Goal: Book appointment/travel/reservation

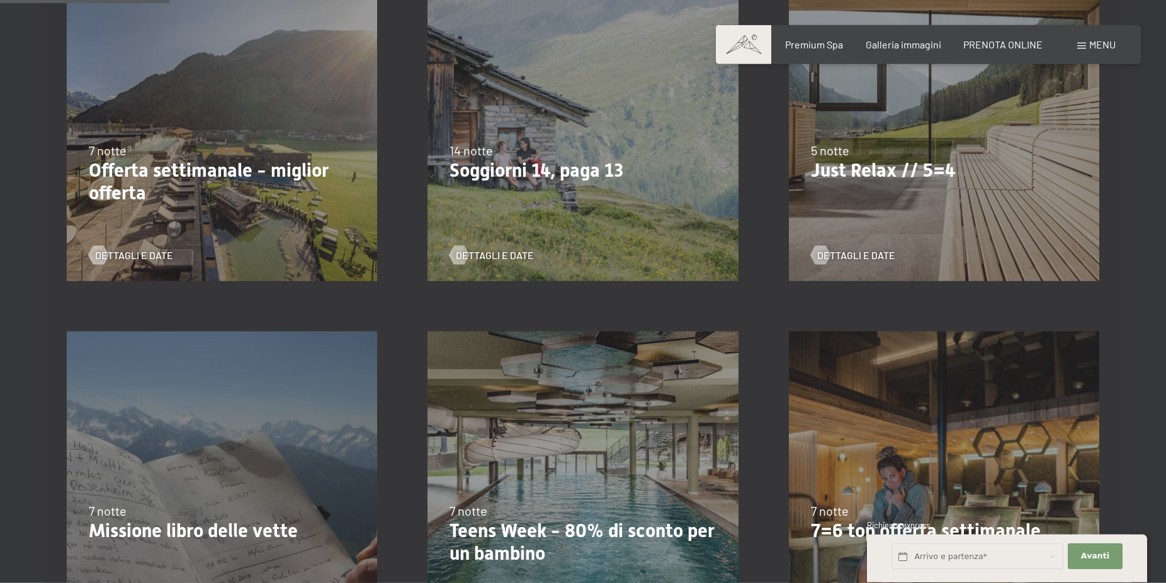
scroll to position [449, 0]
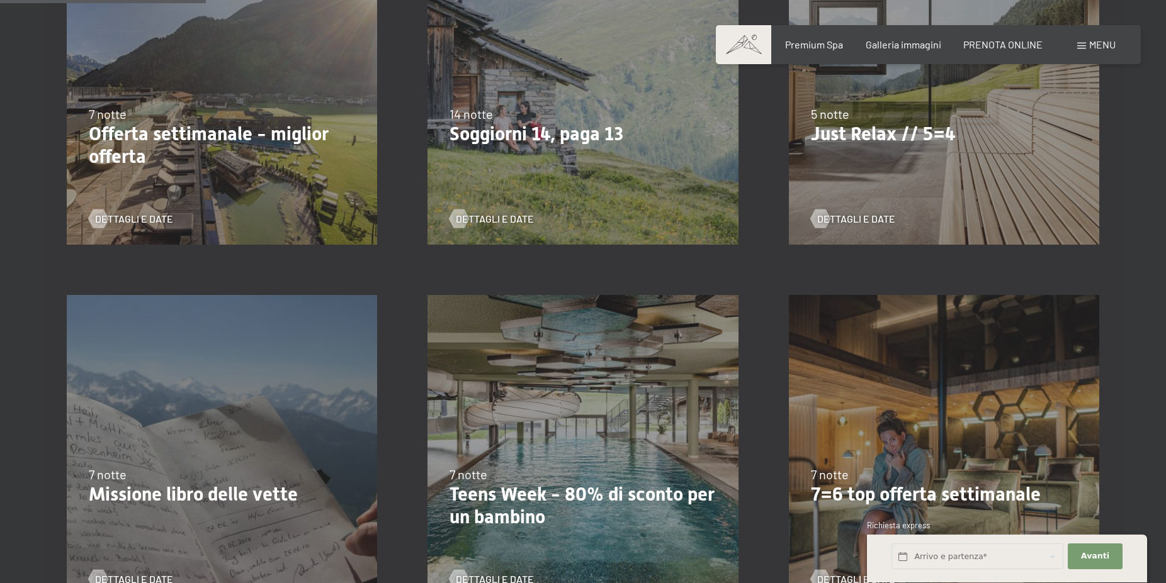
click at [887, 136] on p "Just Relax // 5=4" at bounding box center [944, 134] width 266 height 23
click at [898, 149] on div "7/9/2025-3/10/2025 21/12/2025-26/12/2025 11/1/2026-23/1/2026 8/3/2026-27/3/2026…" at bounding box center [944, 89] width 361 height 361
click at [899, 166] on div "7/9/2025-3/10/2025 21/12/2025-26/12/2025 11/1/2026-23/1/2026 8/3/2026-27/3/2026…" at bounding box center [944, 89] width 361 height 361
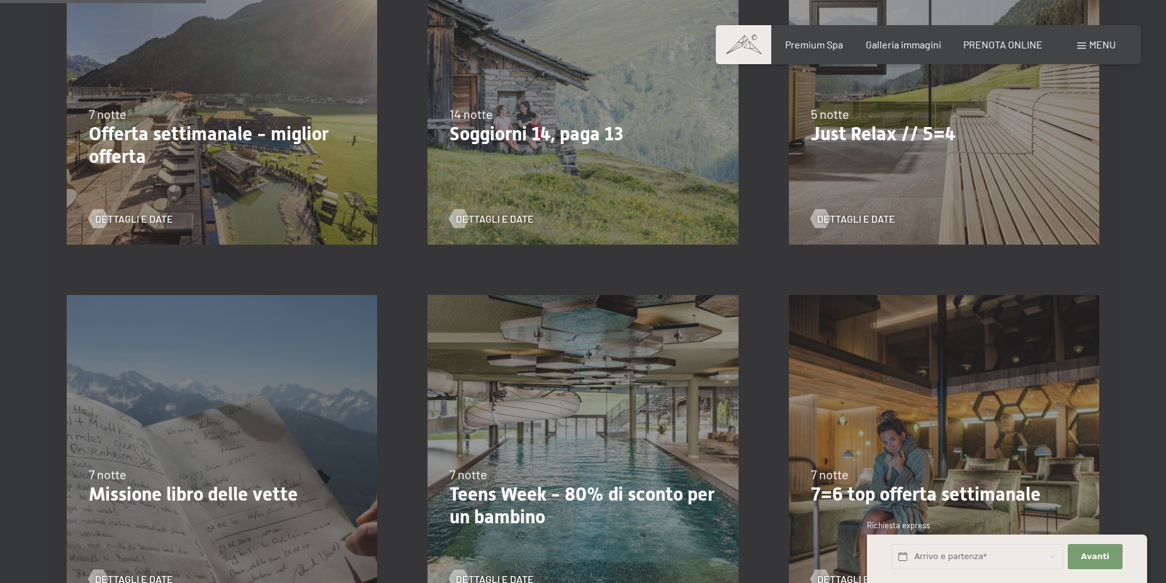
click at [648, 529] on p "Teens Week - 80% di sconto per un bambino" at bounding box center [582, 505] width 266 height 45
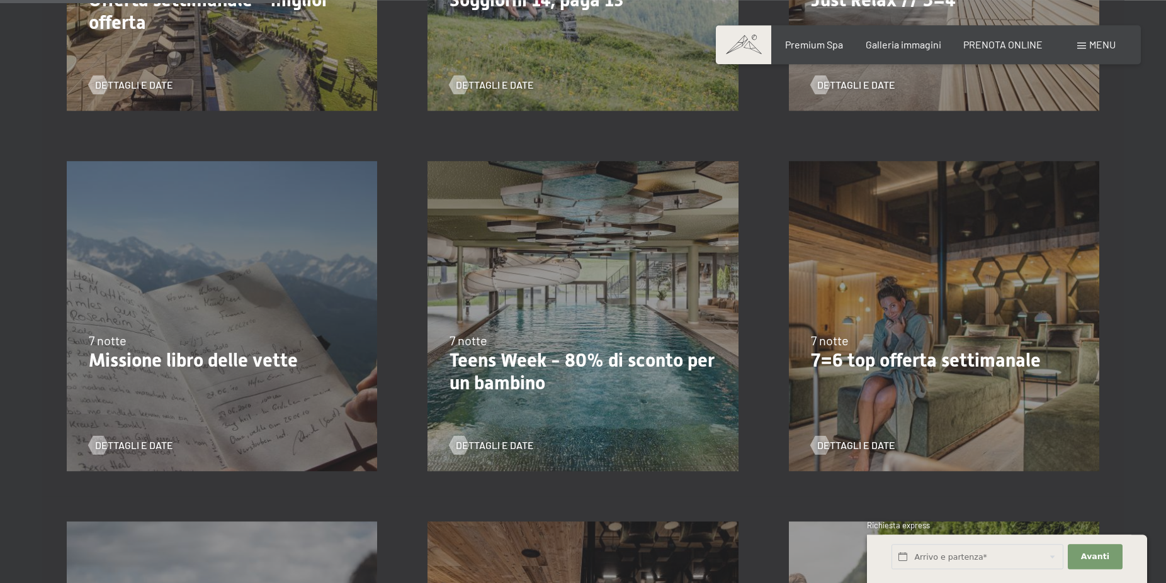
scroll to position [578, 0]
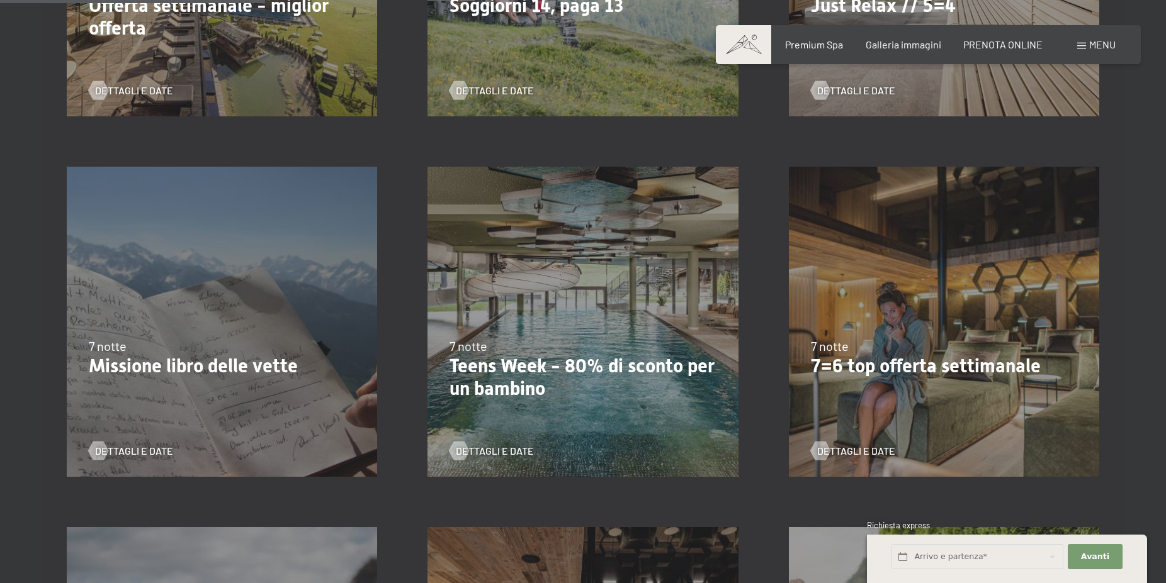
click at [582, 385] on p "Teens Week - 80% di sconto per un bambino" at bounding box center [582, 377] width 266 height 45
click at [845, 86] on span "Dettagli e Date" at bounding box center [869, 91] width 78 height 14
click at [839, 84] on span "Dettagli e Date" at bounding box center [869, 91] width 78 height 14
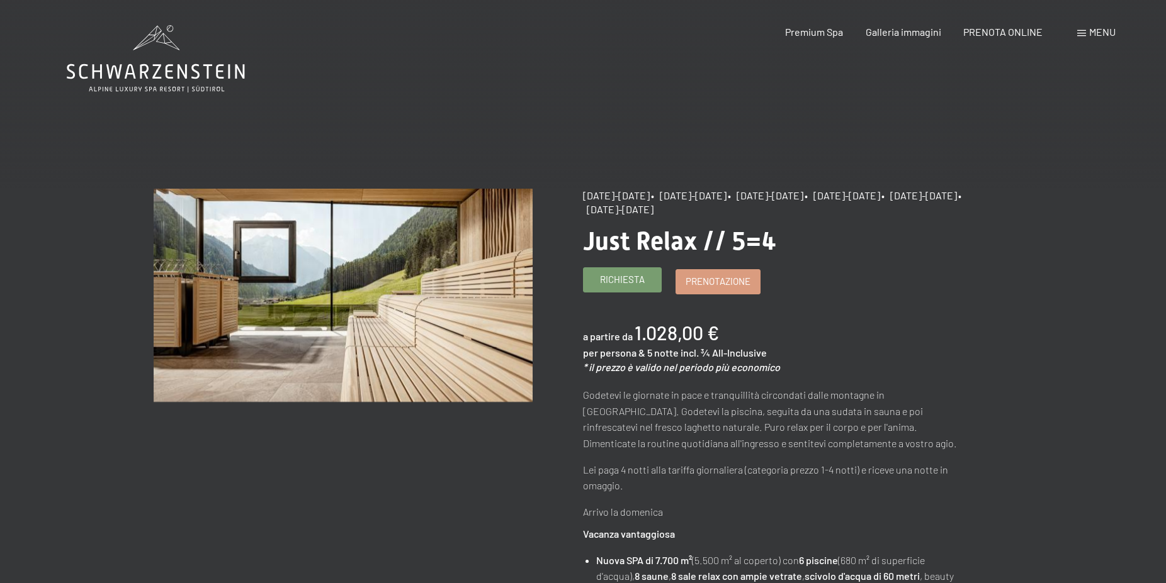
click at [627, 281] on span "Richiesta" at bounding box center [622, 279] width 45 height 13
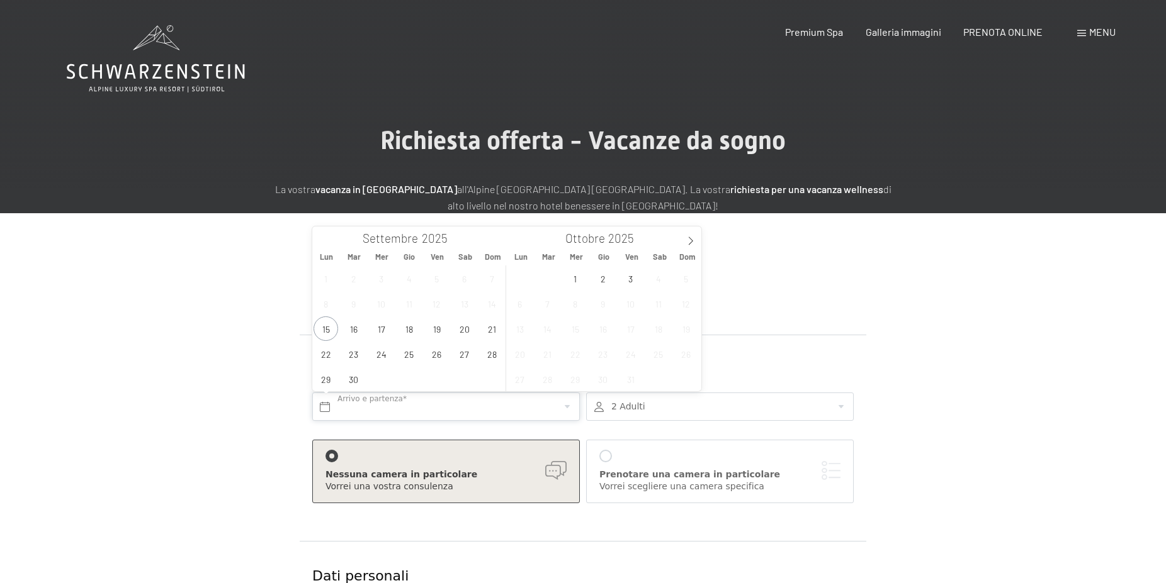
click at [429, 407] on input "text" at bounding box center [446, 407] width 268 height 28
click at [691, 240] on icon at bounding box center [690, 241] width 9 height 9
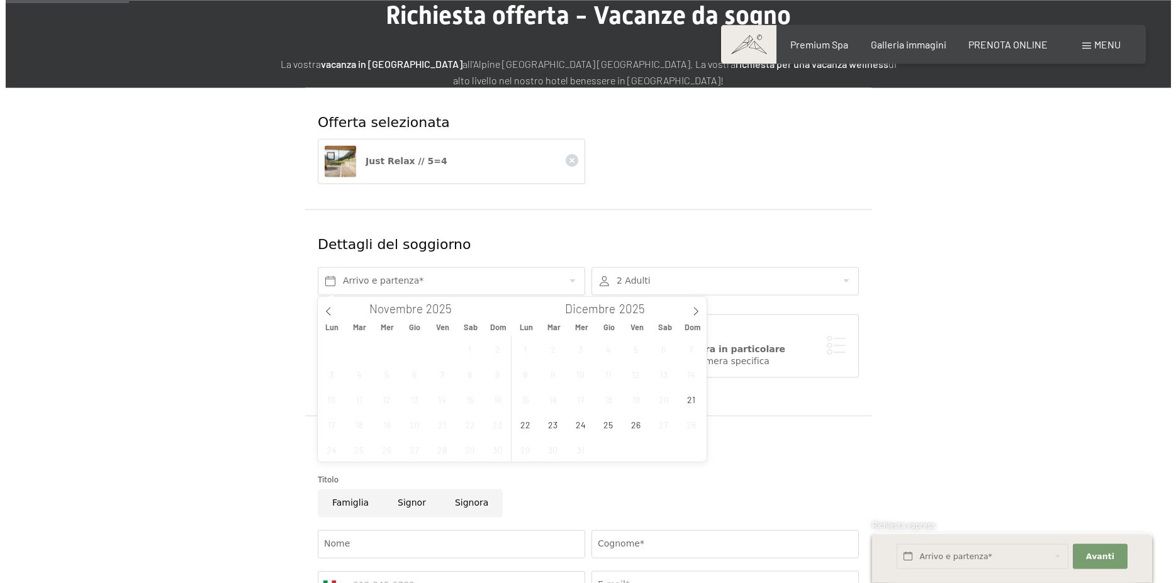
scroll to position [128, 0]
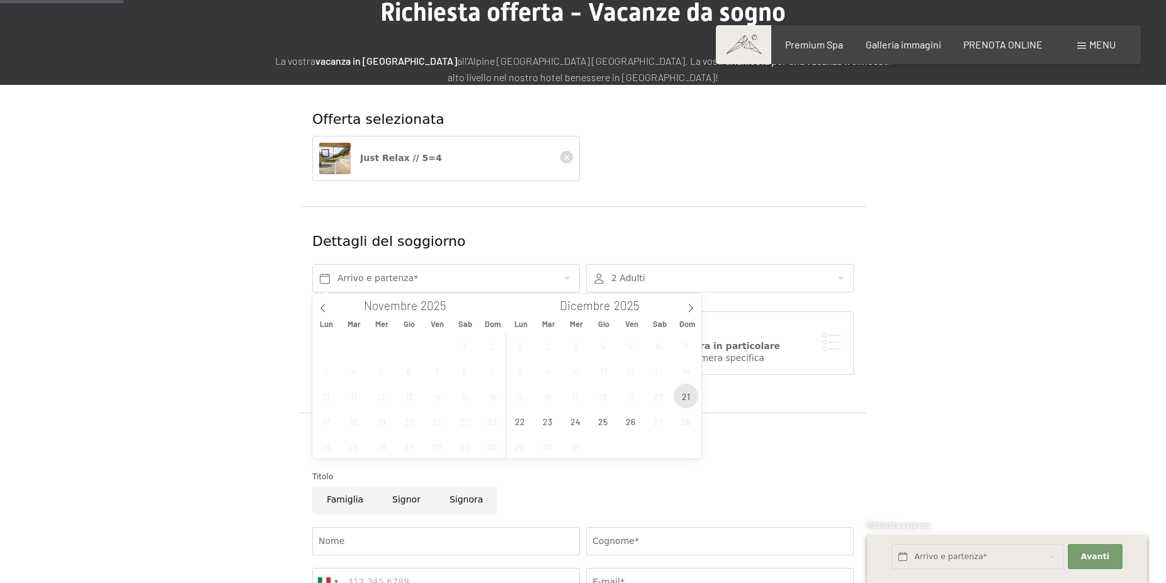
click at [685, 392] on span "21" at bounding box center [686, 396] width 25 height 25
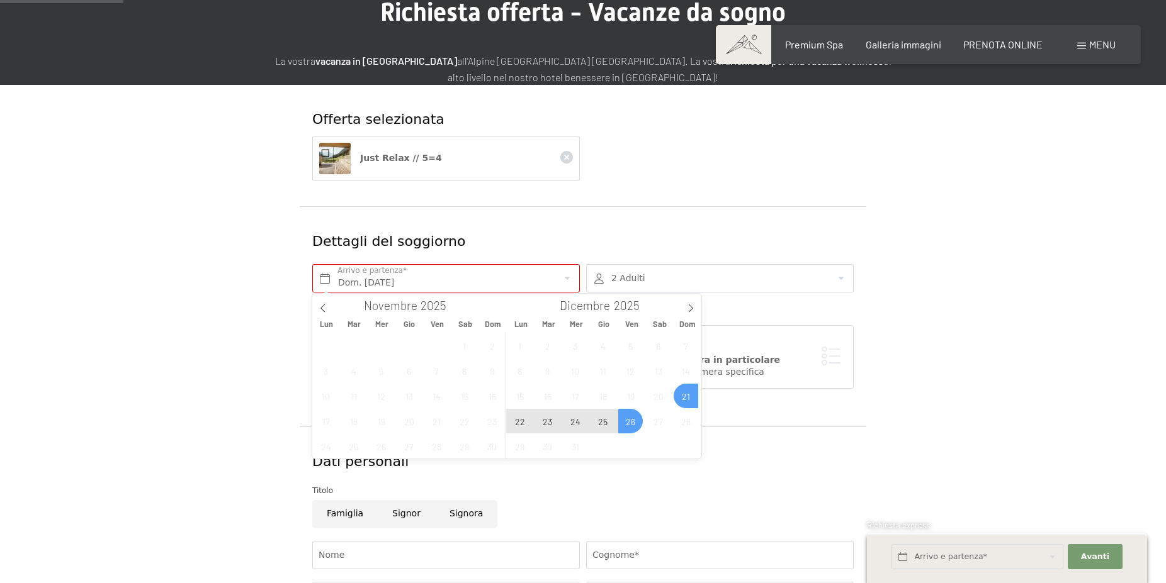
click at [632, 422] on span "26" at bounding box center [630, 421] width 25 height 25
type input "Dom. 21/12/2025 - Ven. 26/12/2025"
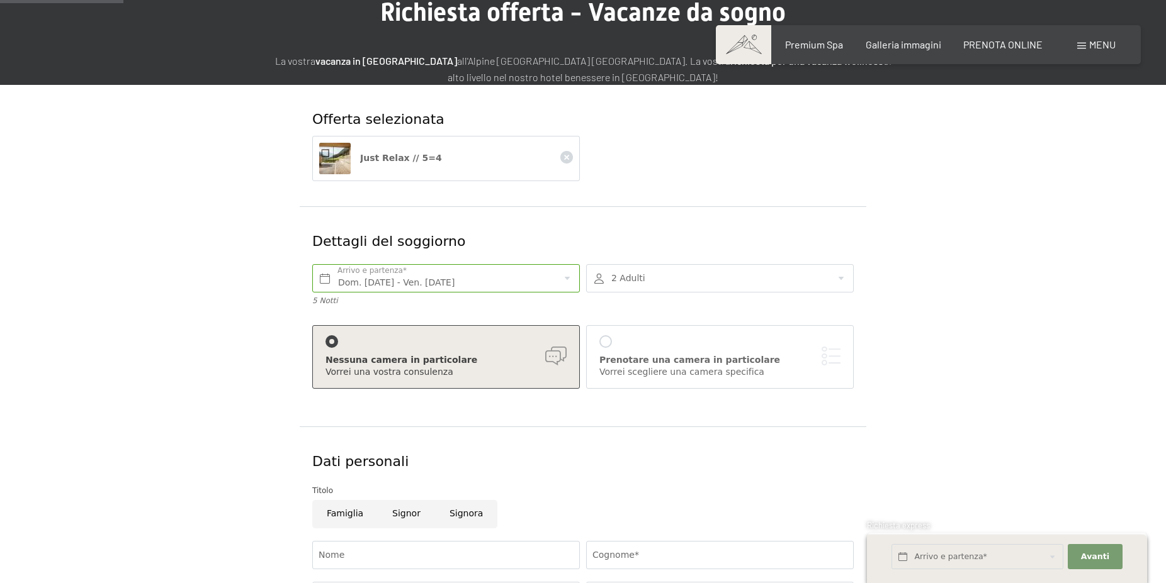
click at [633, 361] on div "Prenotare una camera in particolare" at bounding box center [719, 360] width 241 height 13
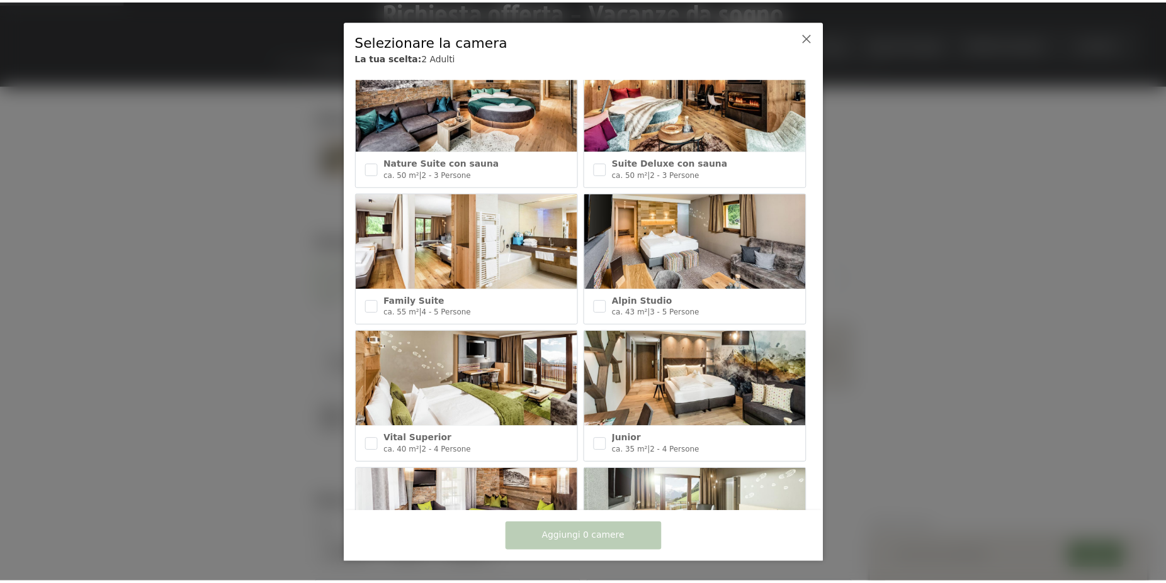
scroll to position [370, 0]
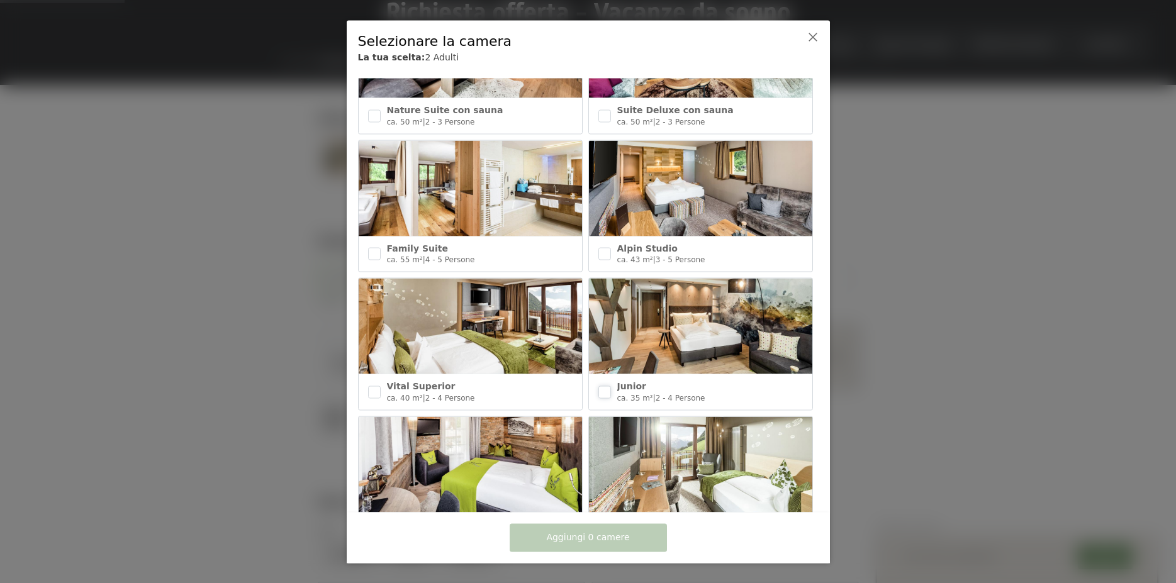
click at [603, 388] on input "checkbox" at bounding box center [605, 392] width 13 height 13
checkbox input "true"
click at [814, 34] on icon at bounding box center [813, 36] width 10 height 10
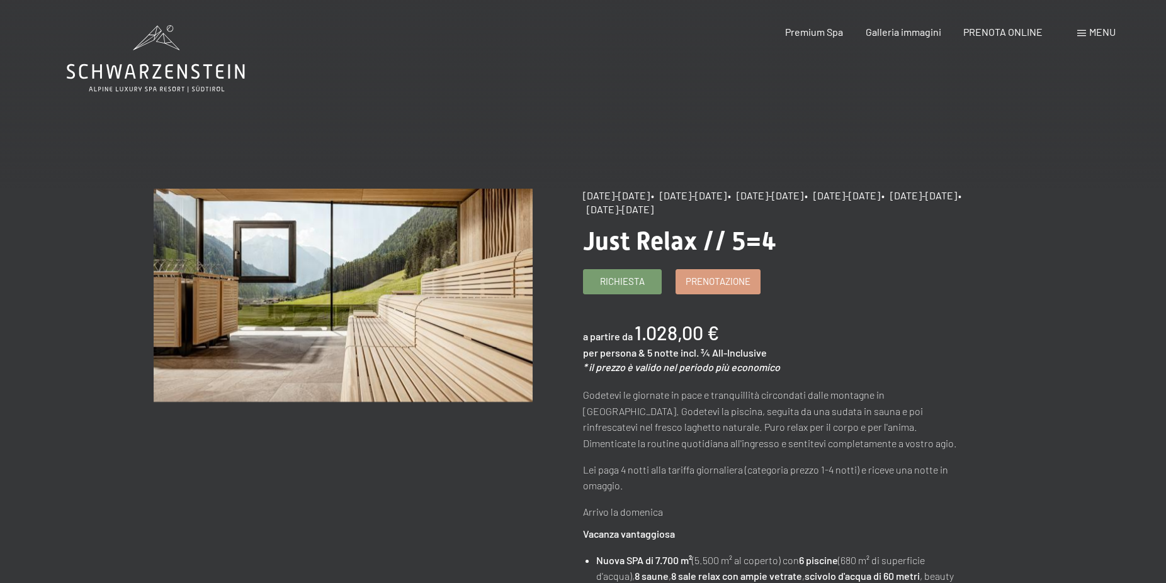
click at [633, 279] on span "Richiesta" at bounding box center [622, 279] width 45 height 13
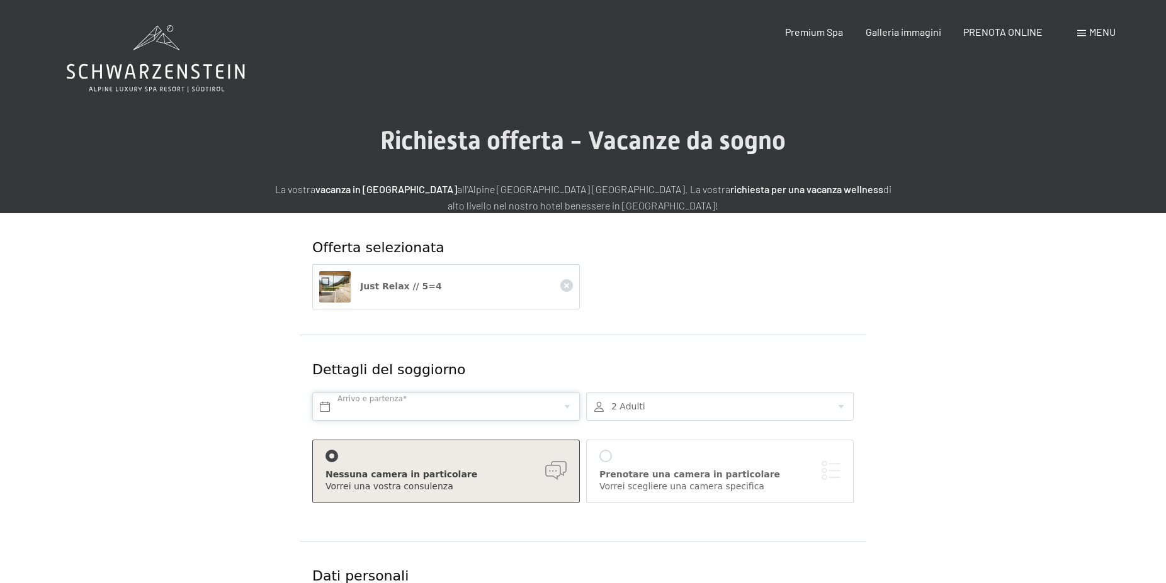
click at [569, 408] on input "text" at bounding box center [446, 407] width 268 height 28
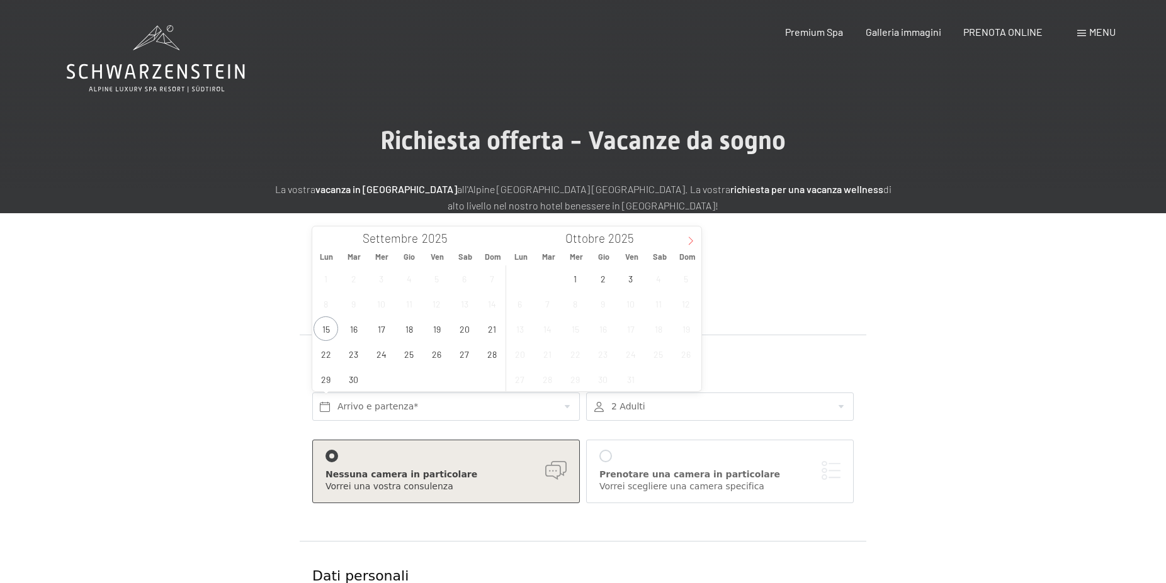
click at [690, 237] on icon at bounding box center [690, 241] width 9 height 9
type input "2026"
click at [685, 307] on span "11" at bounding box center [686, 303] width 25 height 25
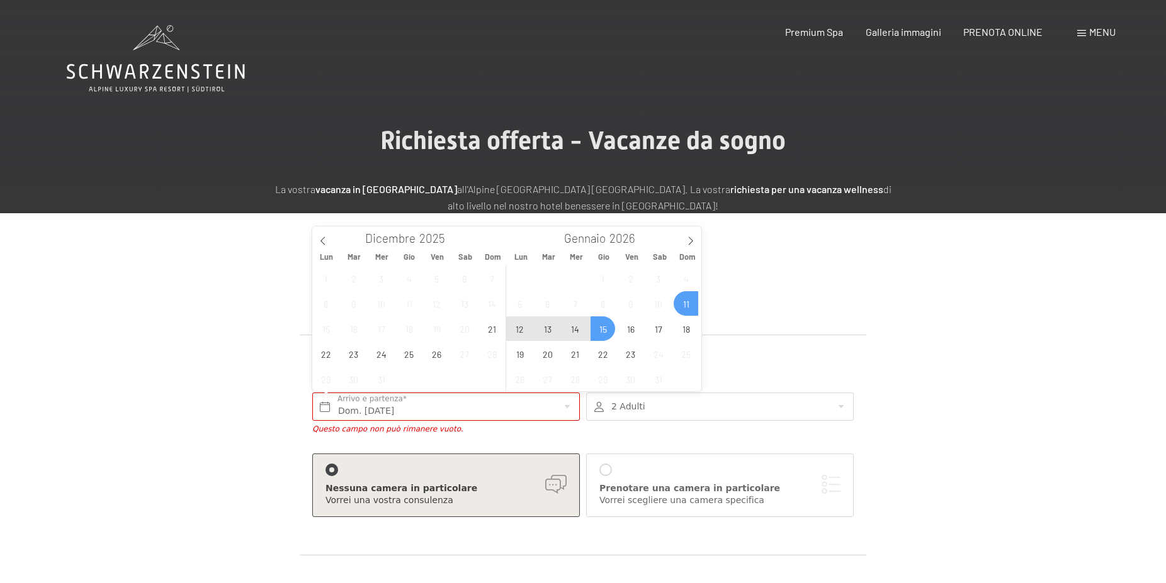
click at [604, 333] on span "15" at bounding box center [602, 329] width 25 height 25
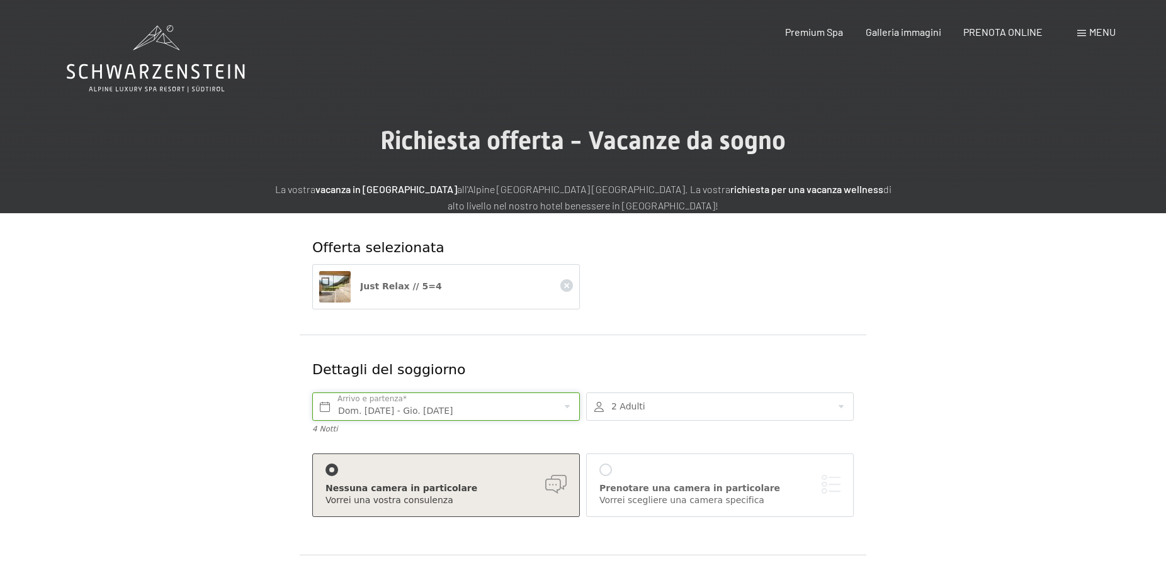
scroll to position [64, 0]
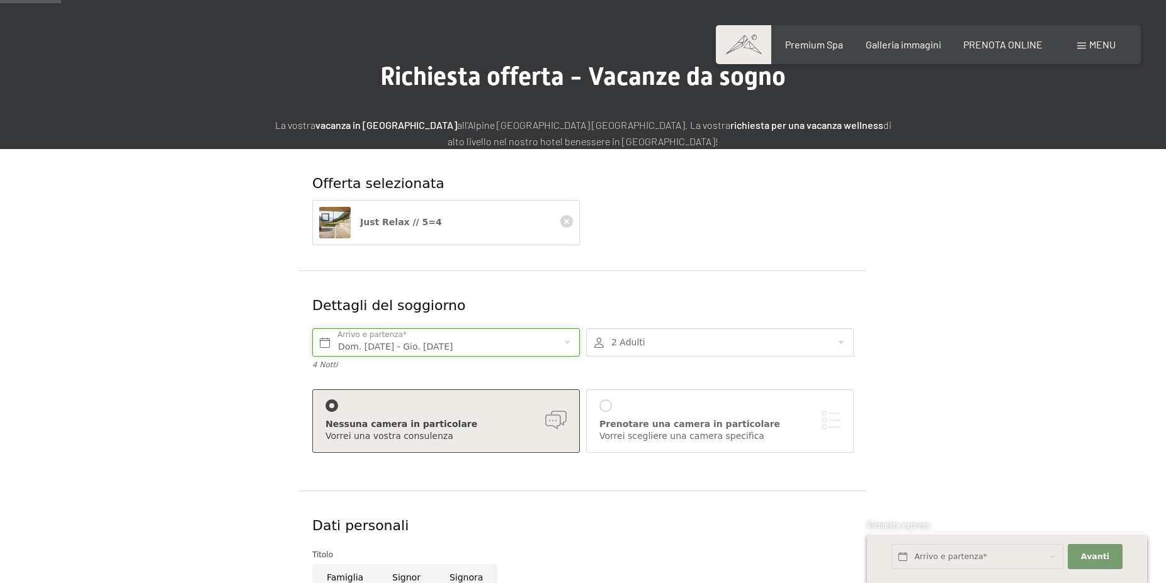
click at [560, 348] on input "Dom. [DATE] - Gio. [DATE]" at bounding box center [446, 343] width 268 height 28
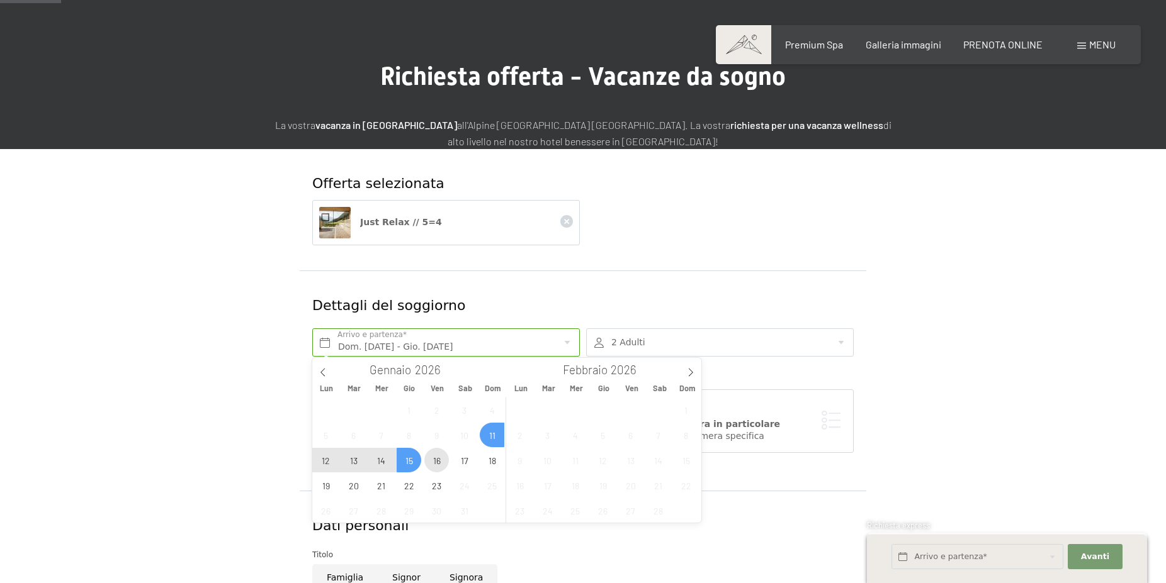
click at [441, 465] on span "16" at bounding box center [436, 460] width 25 height 25
click at [492, 431] on span "11" at bounding box center [492, 435] width 25 height 25
type input "Dom. [DATE] - Ven. [DATE]"
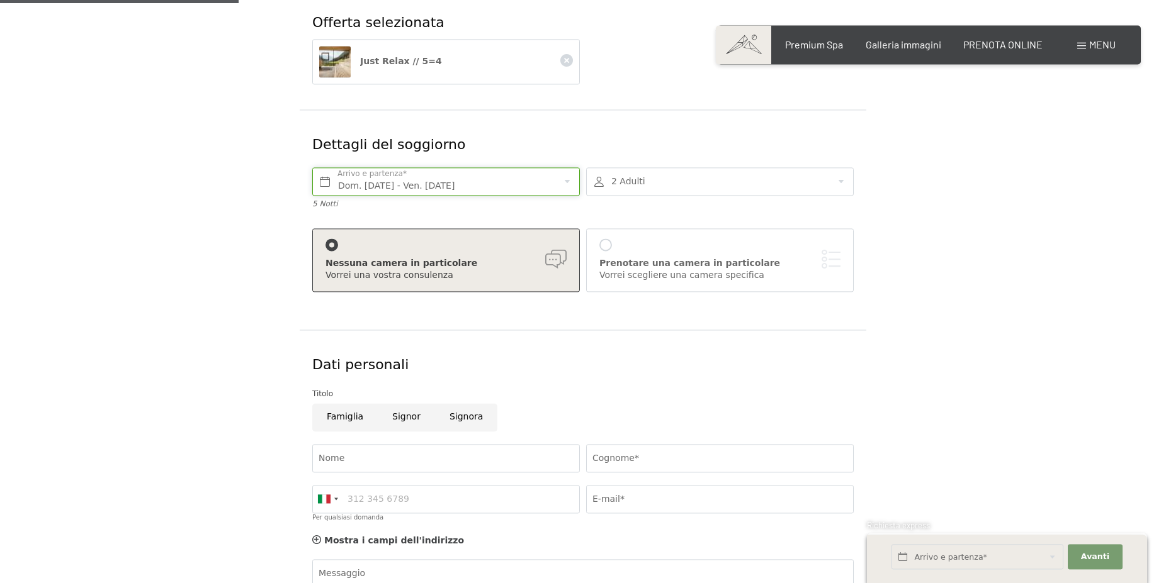
scroll to position [257, 0]
